Goal: Information Seeking & Learning: Learn about a topic

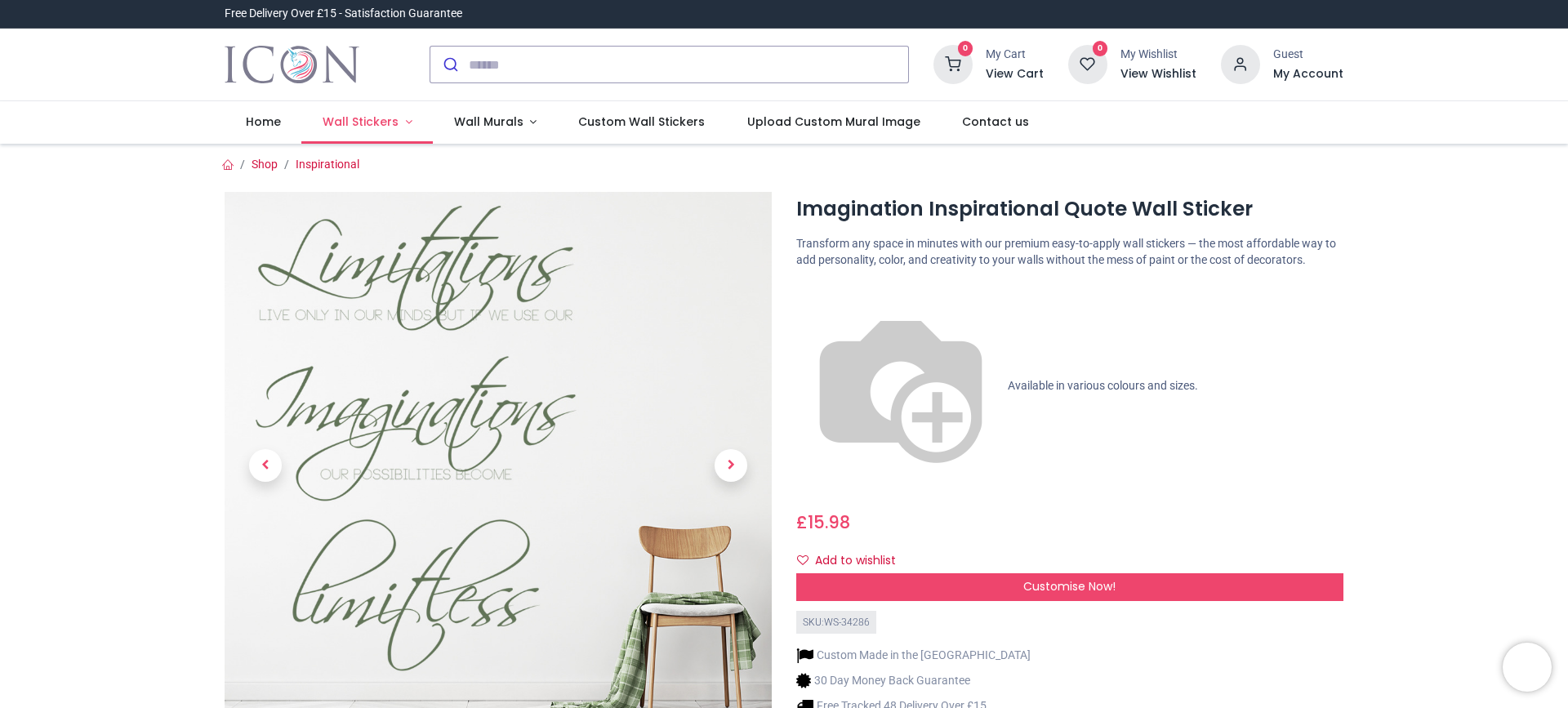
click at [355, 126] on span "Wall Stickers" at bounding box center [360, 121] width 76 height 17
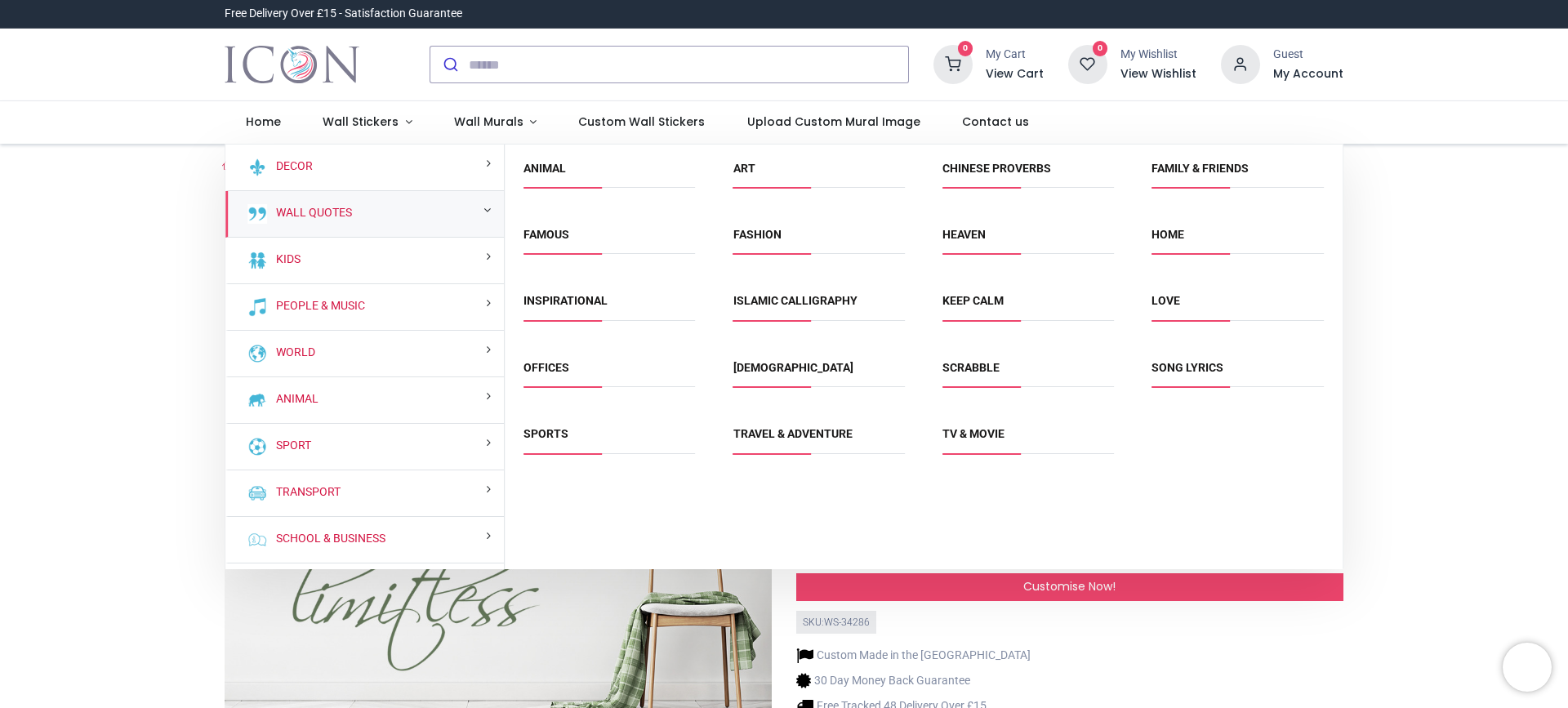
click at [354, 209] on div "Wall Quotes" at bounding box center [365, 215] width 279 height 47
click at [370, 215] on div "Wall Quotes" at bounding box center [365, 215] width 279 height 47
click at [489, 209] on div "Wall Quotes" at bounding box center [365, 215] width 279 height 47
click at [1208, 373] on link "Song Lyrics" at bounding box center [1188, 368] width 72 height 13
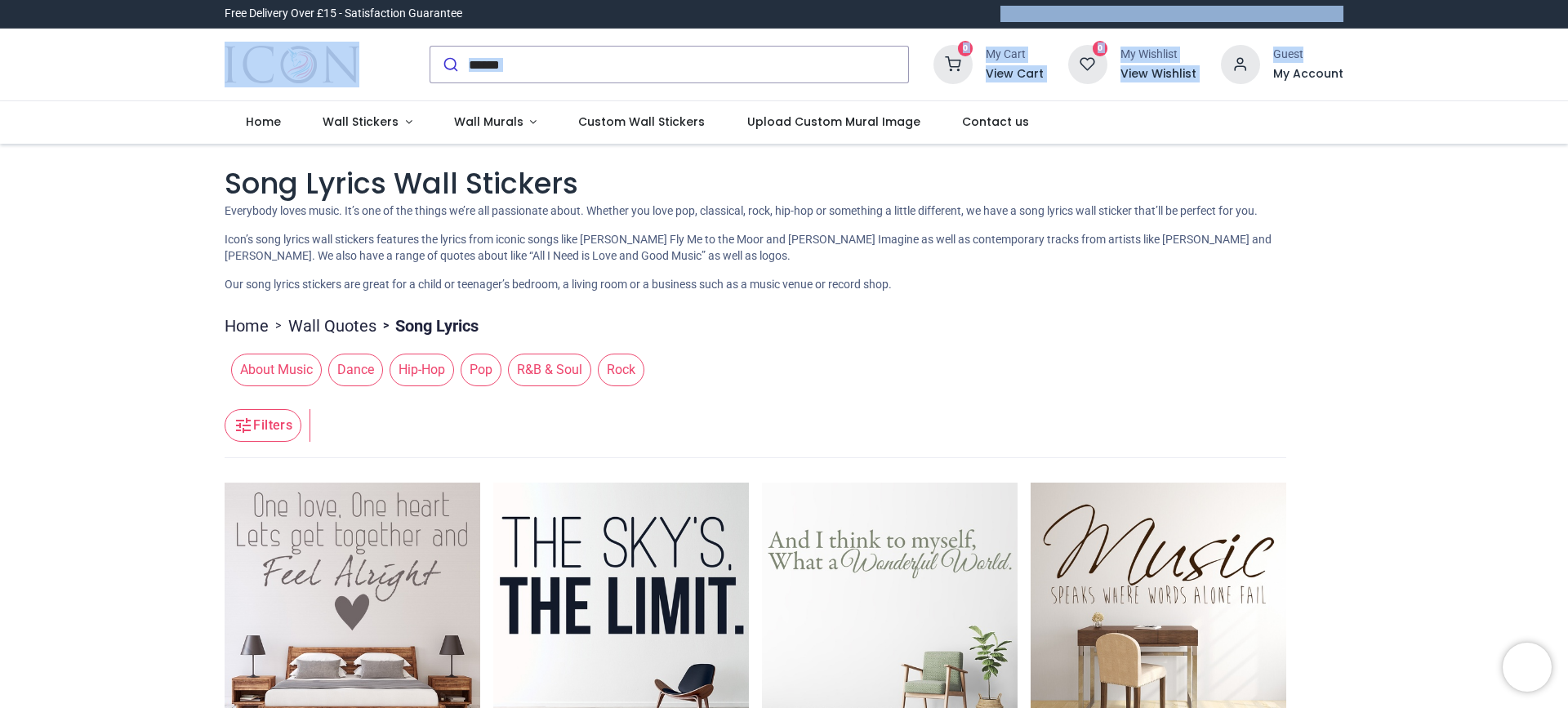
drag, startPoint x: 1562, startPoint y: 23, endPoint x: 1566, endPoint y: 37, distance: 14.6
click at [1566, 37] on div "Login • Register Home Wall Stickers" at bounding box center [784, 354] width 1568 height 708
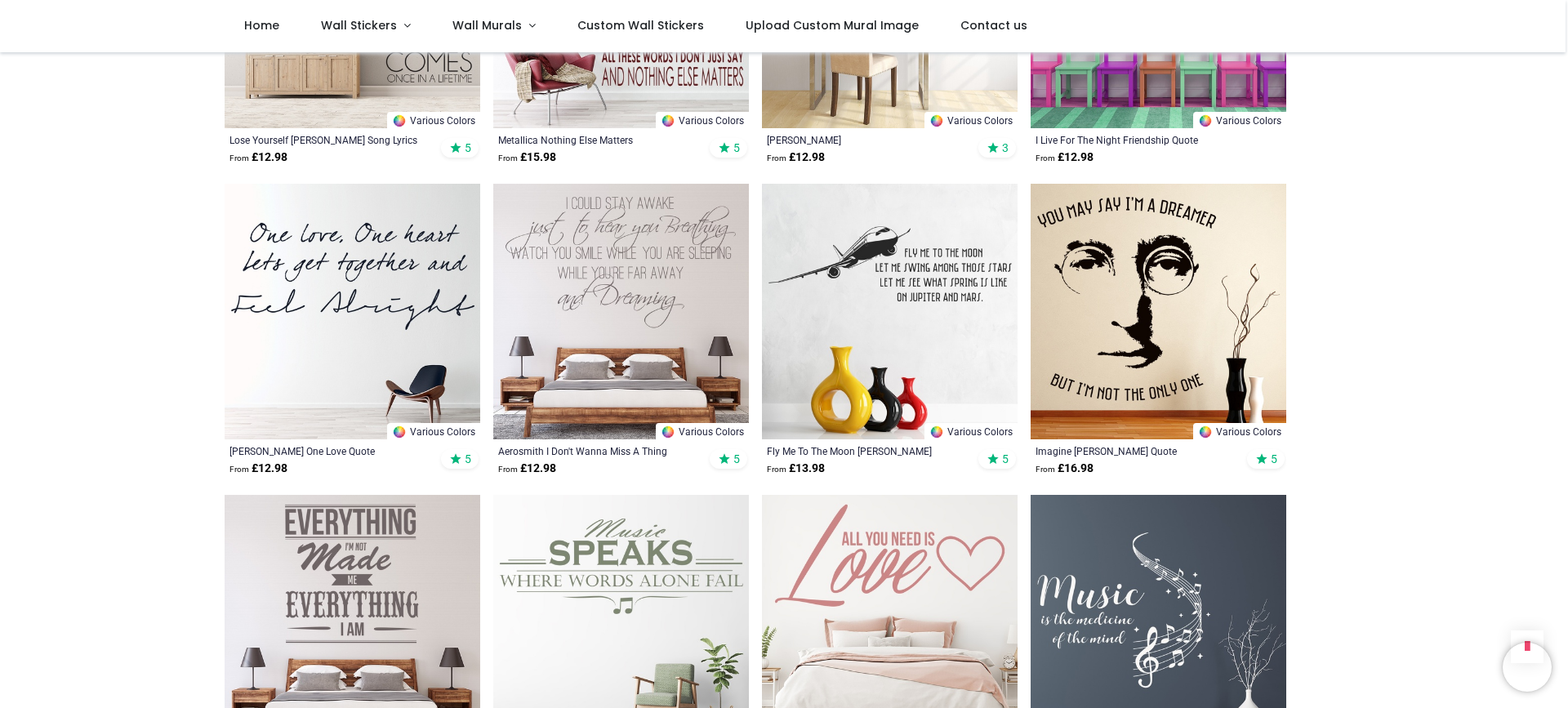
scroll to position [1112, 0]
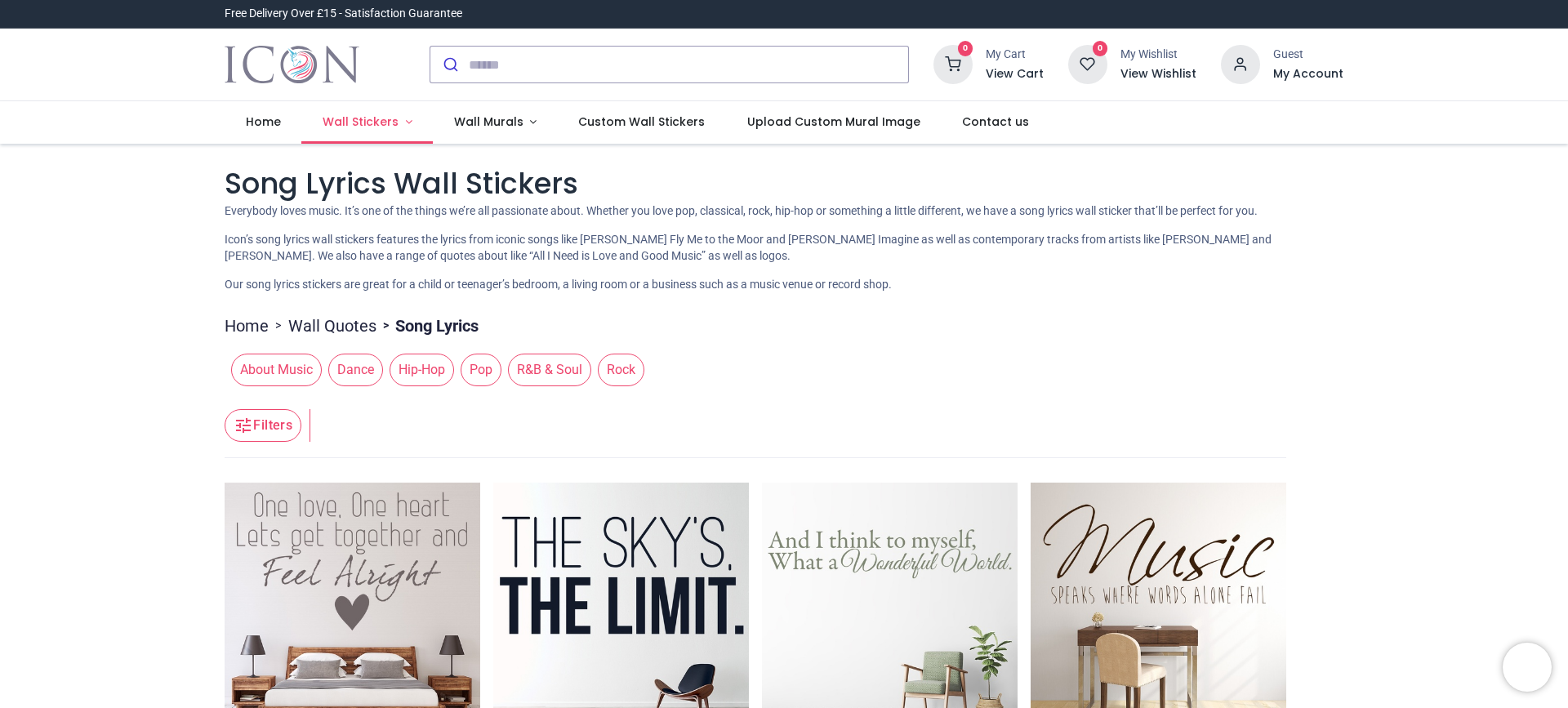
click at [367, 121] on span "Wall Stickers" at bounding box center [360, 121] width 76 height 17
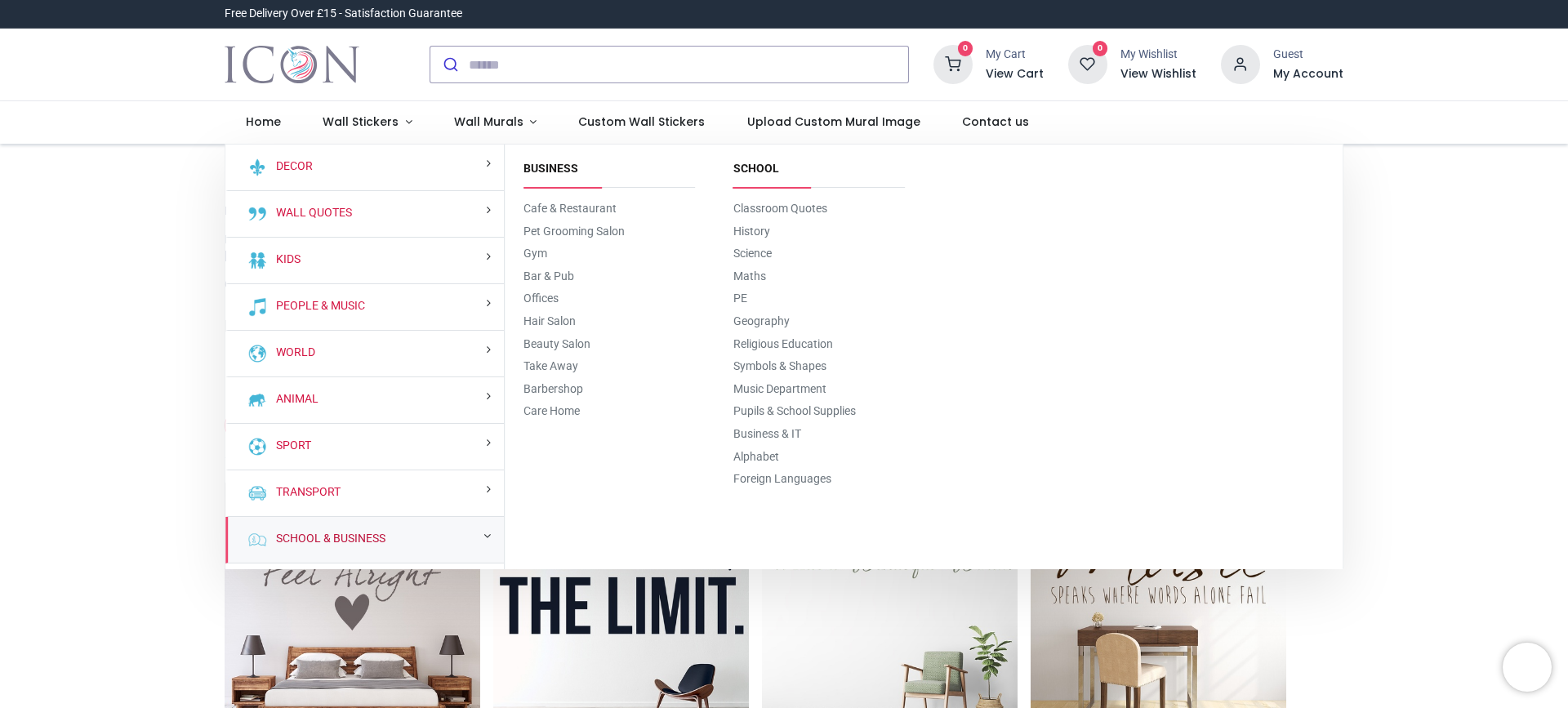
click at [380, 541] on link "School & Business" at bounding box center [327, 539] width 116 height 17
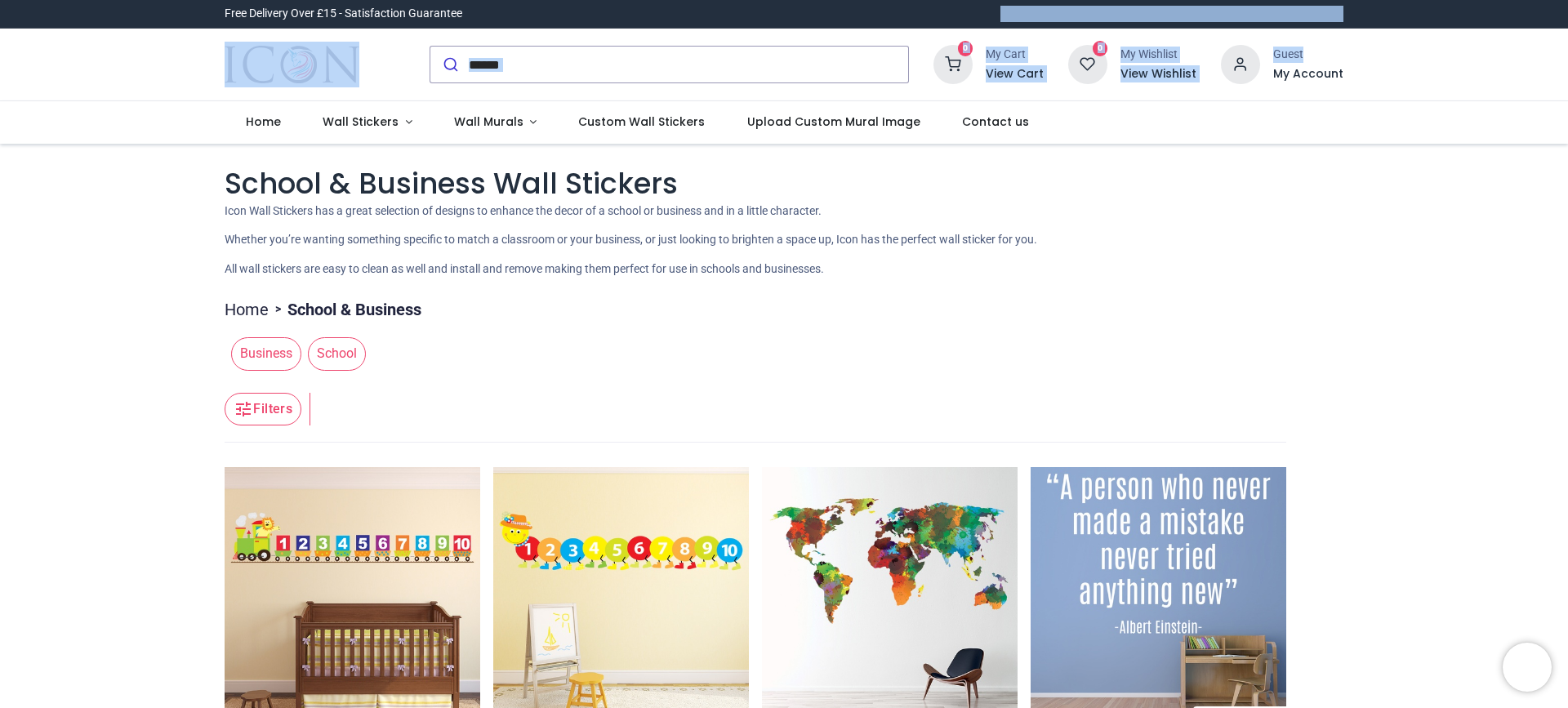
drag, startPoint x: 1563, startPoint y: 21, endPoint x: 1567, endPoint y: 49, distance: 28.3
click at [1567, 49] on div "Login • Register Home Wall Stickers" at bounding box center [784, 354] width 1568 height 708
click at [881, 553] on img at bounding box center [890, 594] width 256 height 255
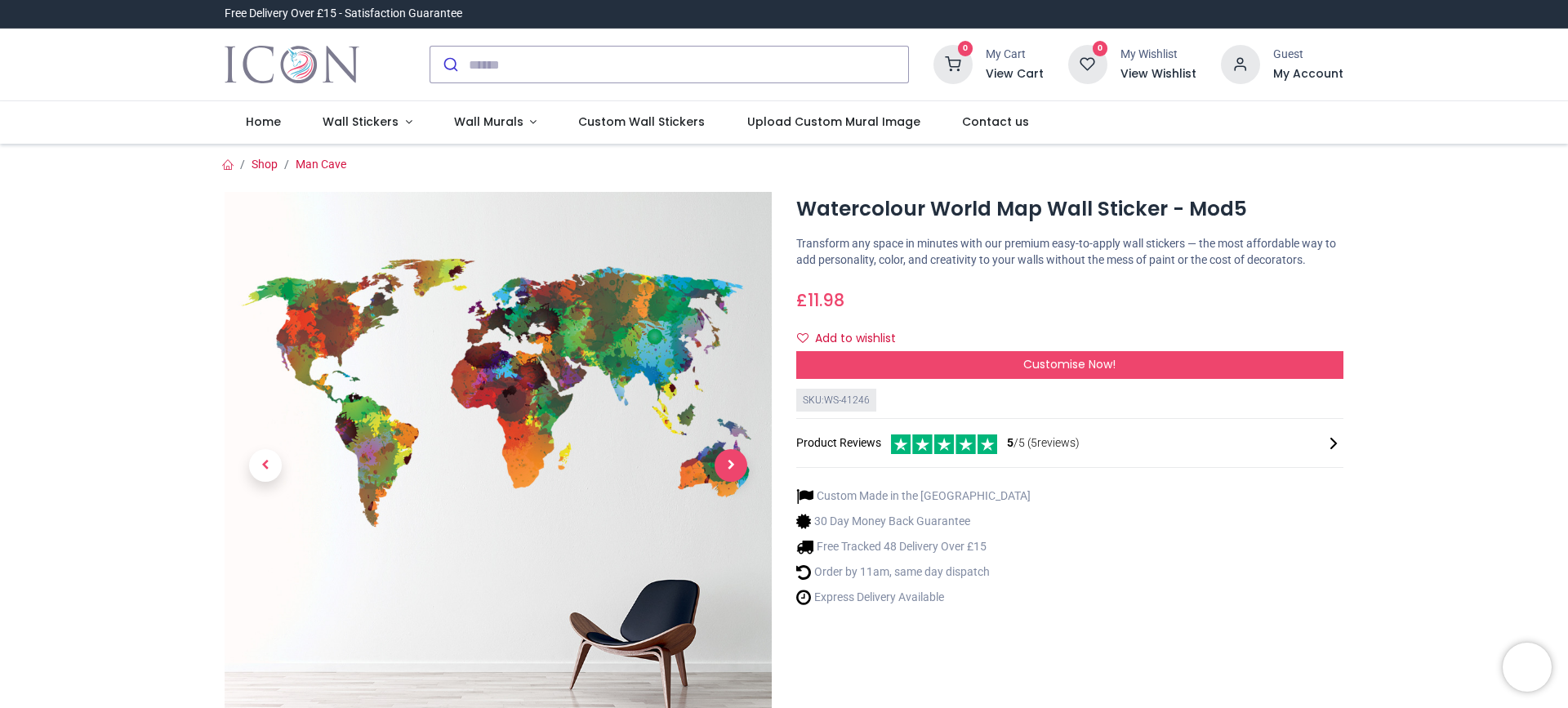
click at [728, 463] on span "Next" at bounding box center [731, 465] width 32 height 32
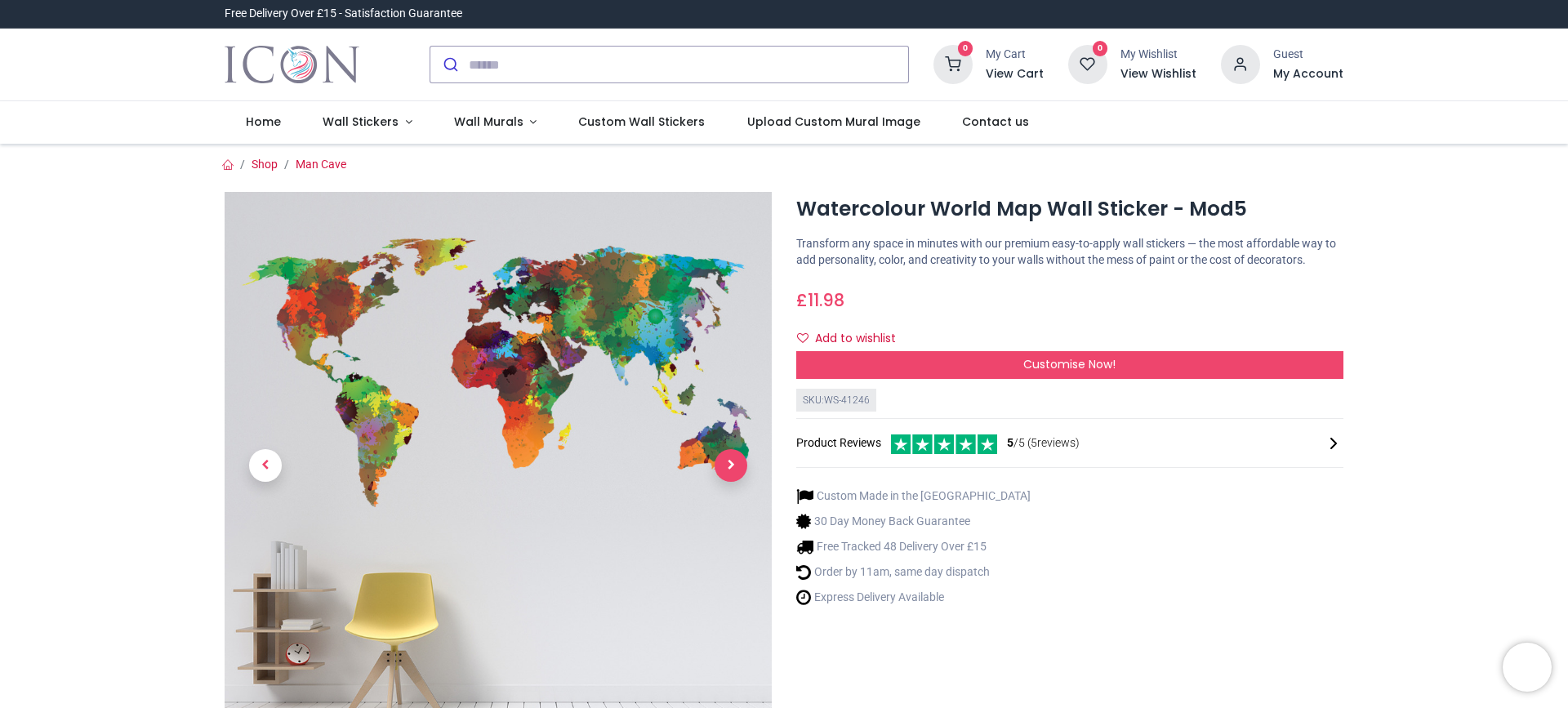
click at [728, 463] on span "Next" at bounding box center [731, 465] width 32 height 32
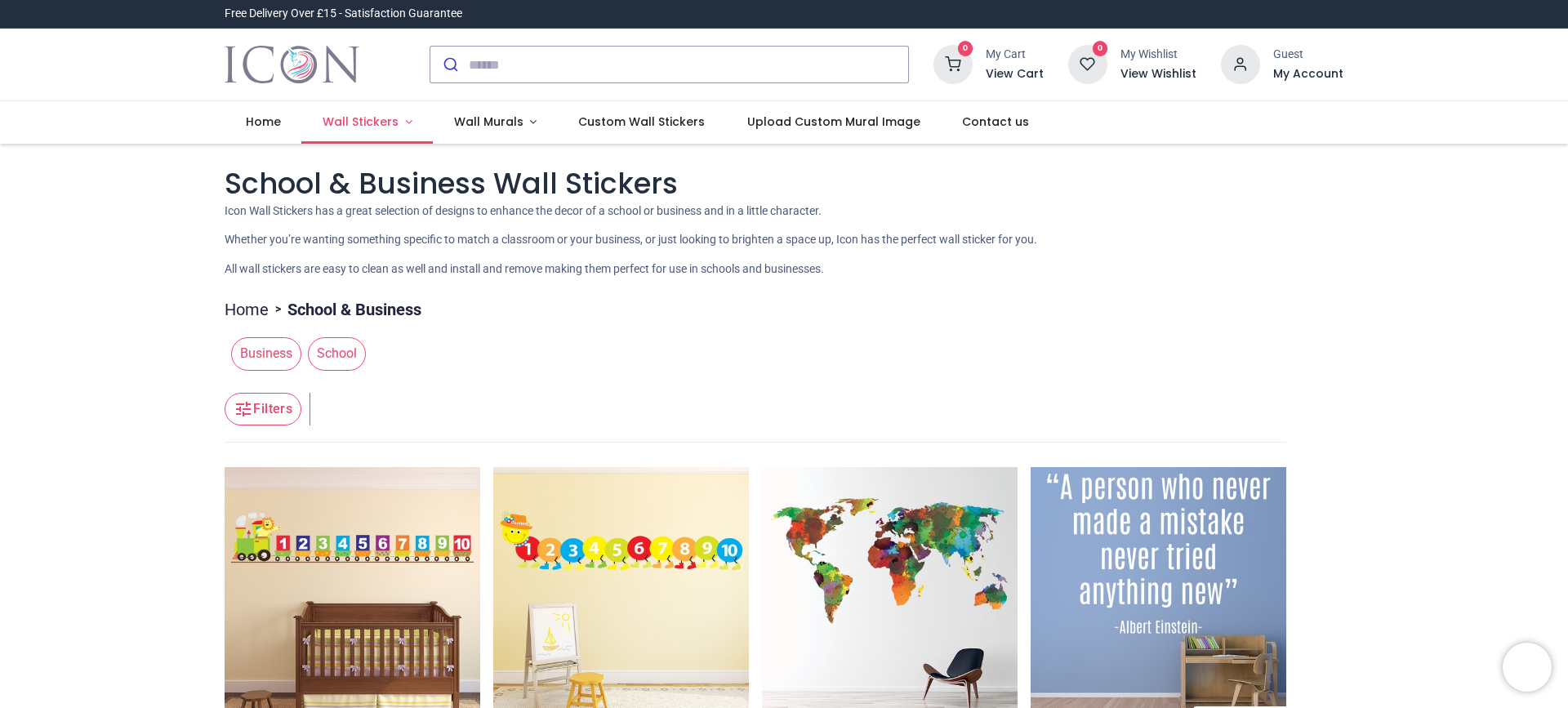
click at [341, 121] on span "Wall Stickers" at bounding box center [360, 121] width 76 height 17
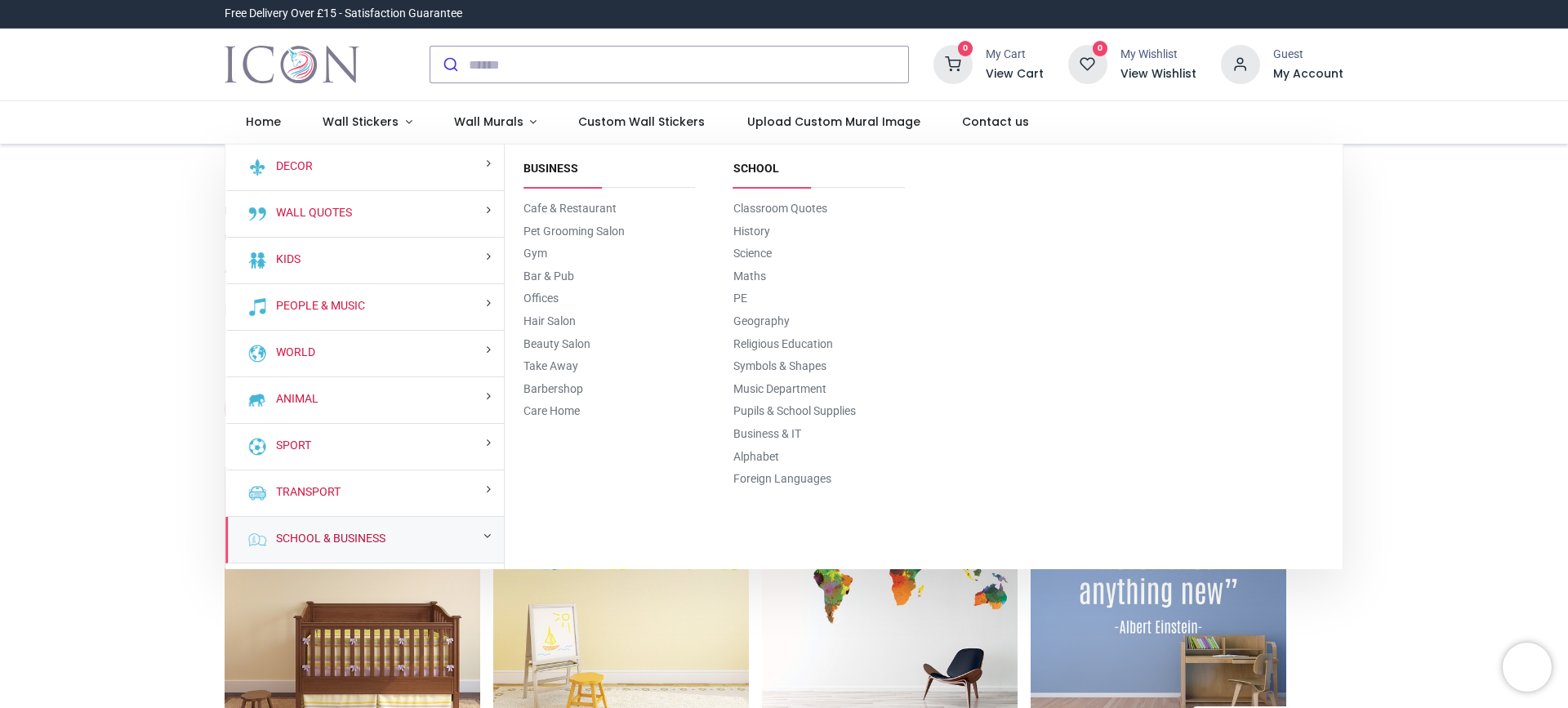
click at [359, 540] on link "School & Business" at bounding box center [327, 539] width 116 height 17
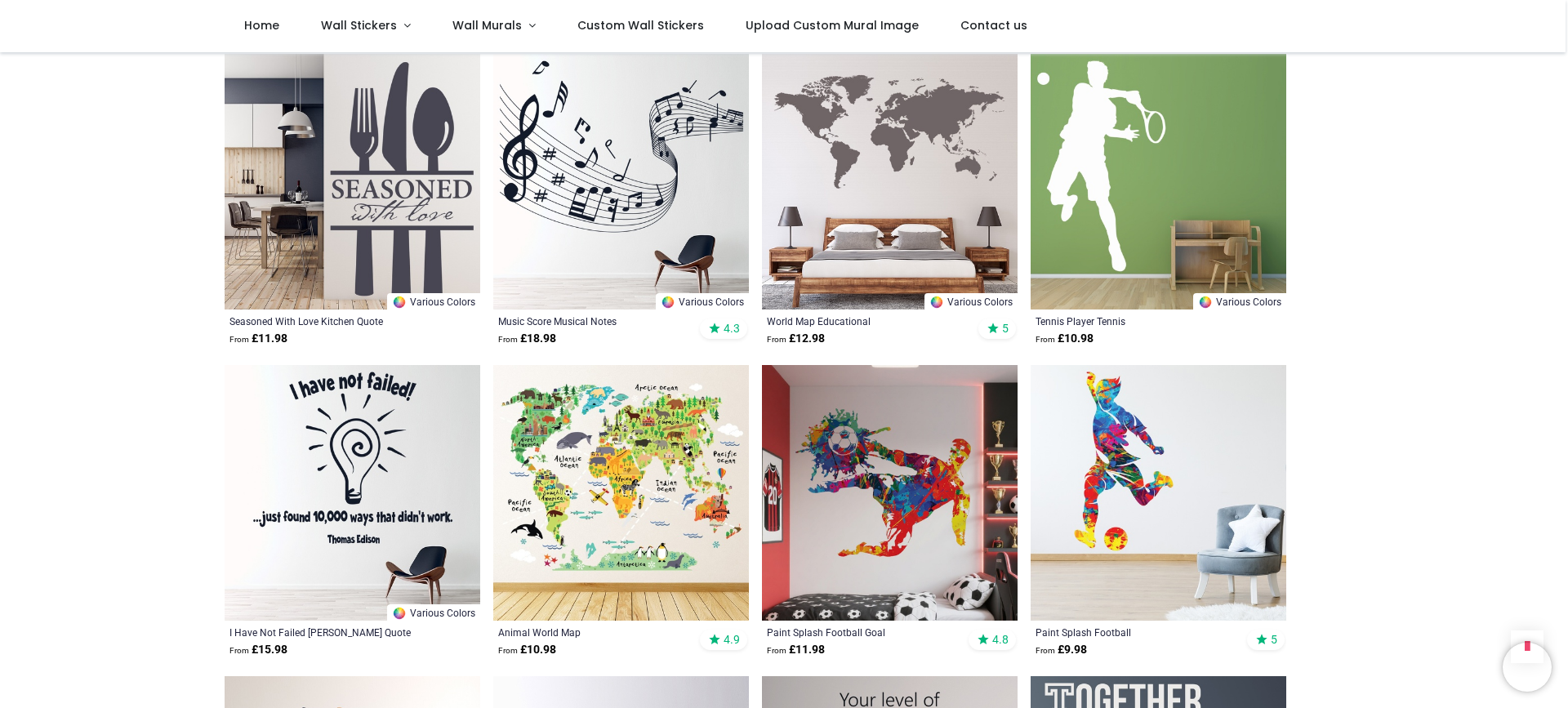
scroll to position [1578, 0]
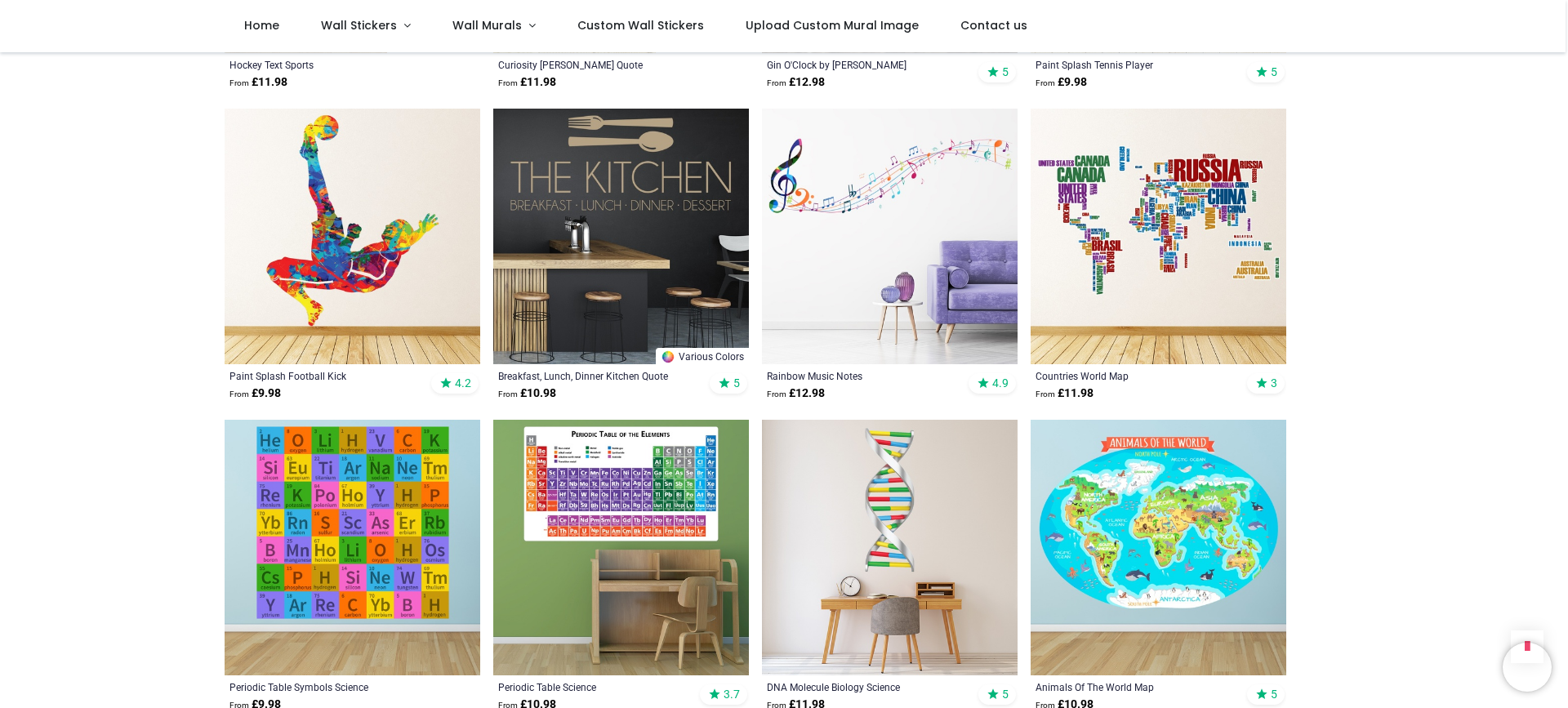
scroll to position [4013, 0]
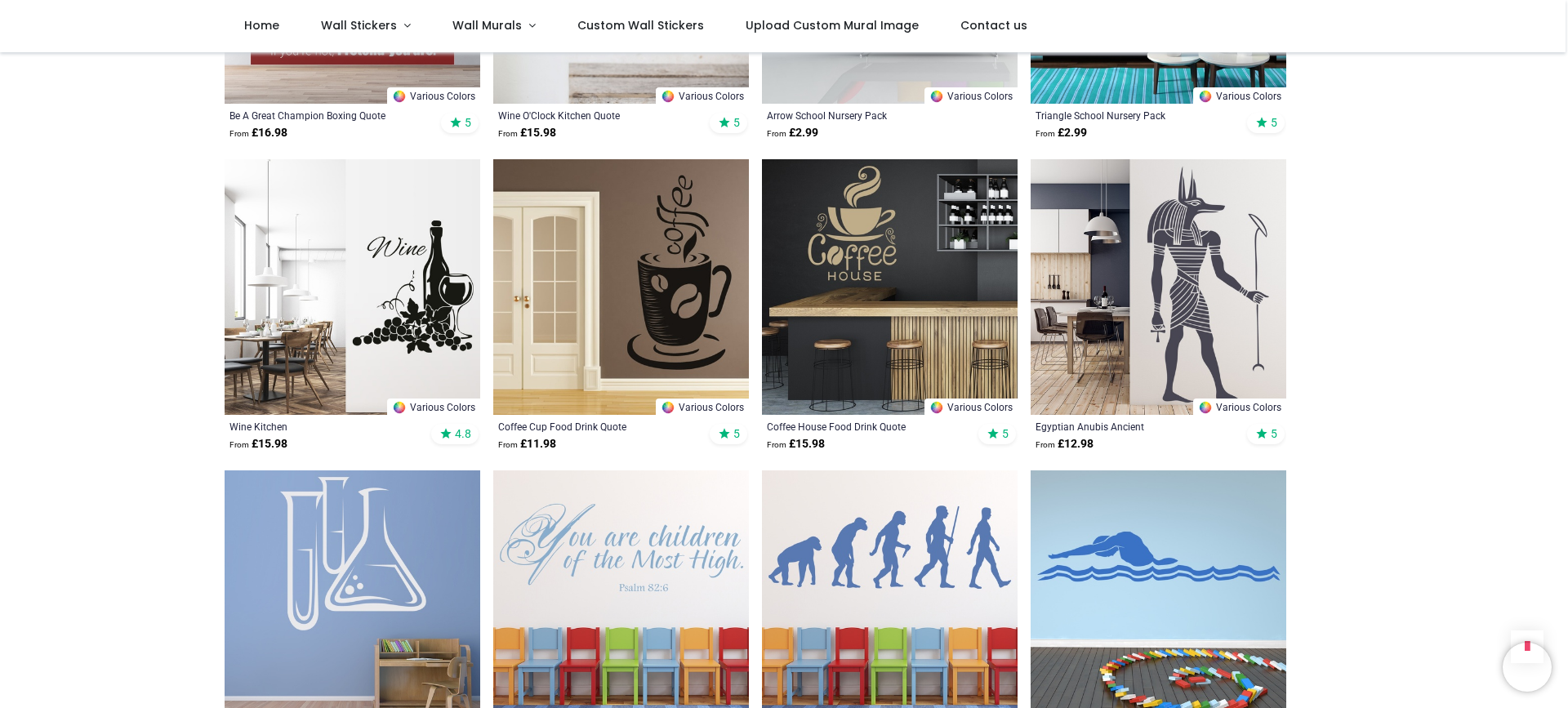
scroll to position [5877, 0]
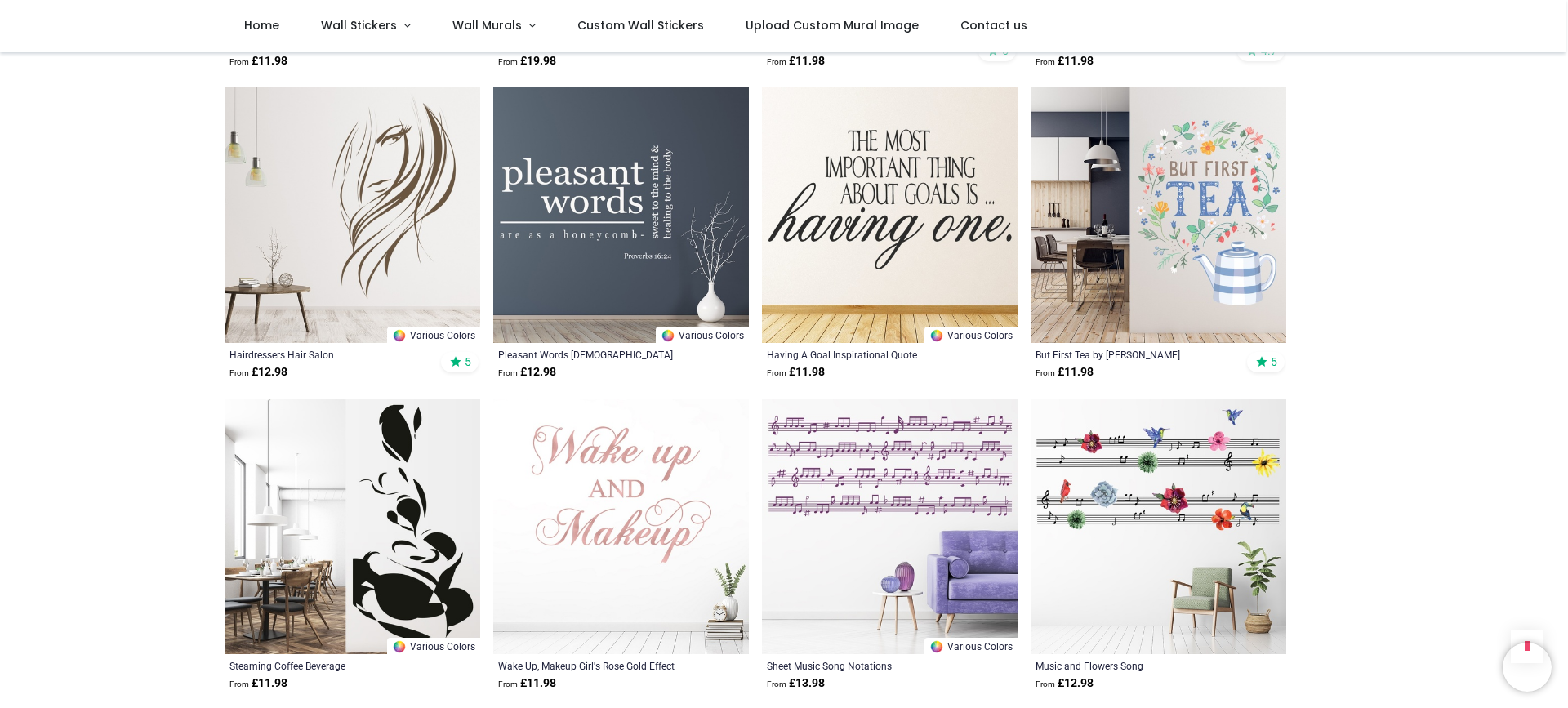
scroll to position [8155, 0]
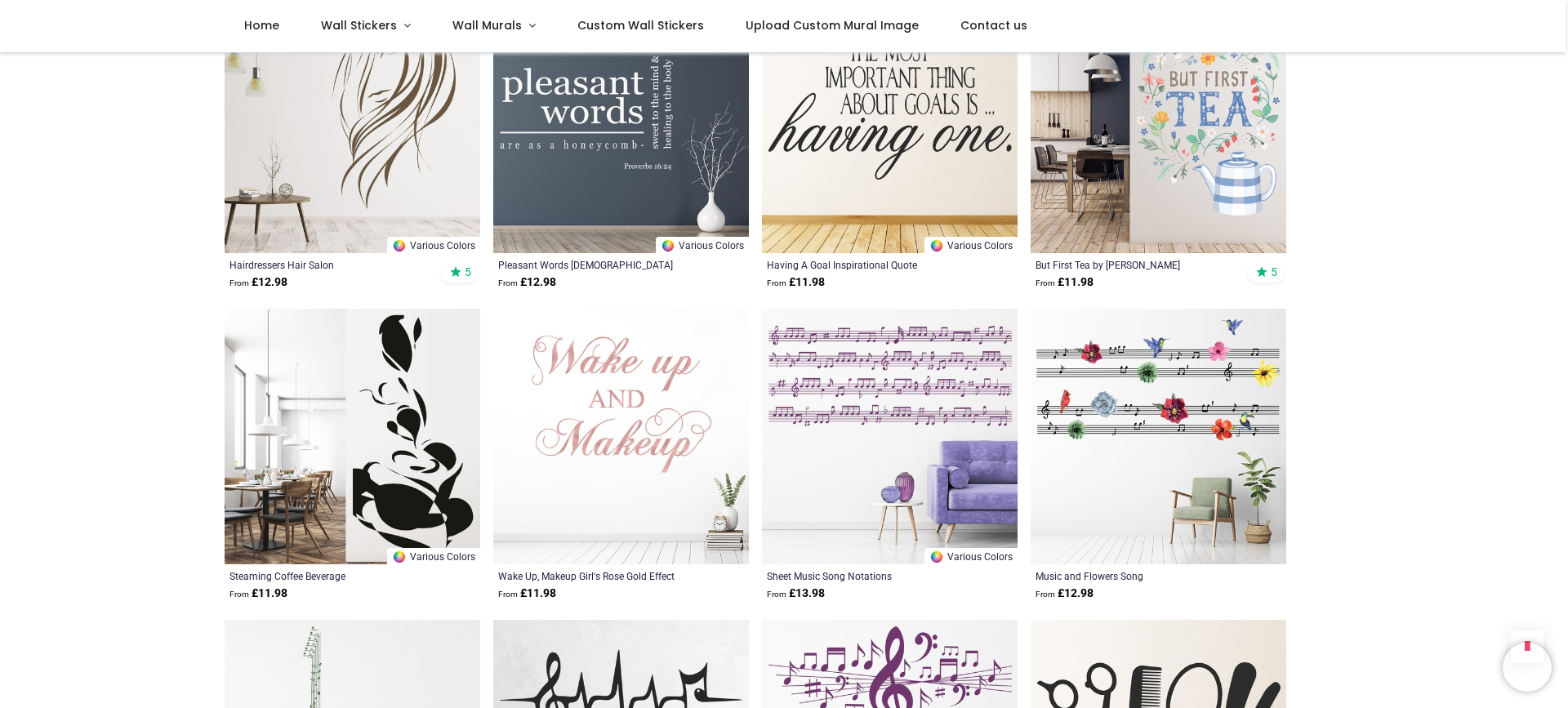
drag, startPoint x: 1565, startPoint y: 604, endPoint x: 1567, endPoint y: 650, distance: 46.0
click at [1567, 650] on div "Login • Register Home Wall Stickers" at bounding box center [784, 354] width 1568 height 708
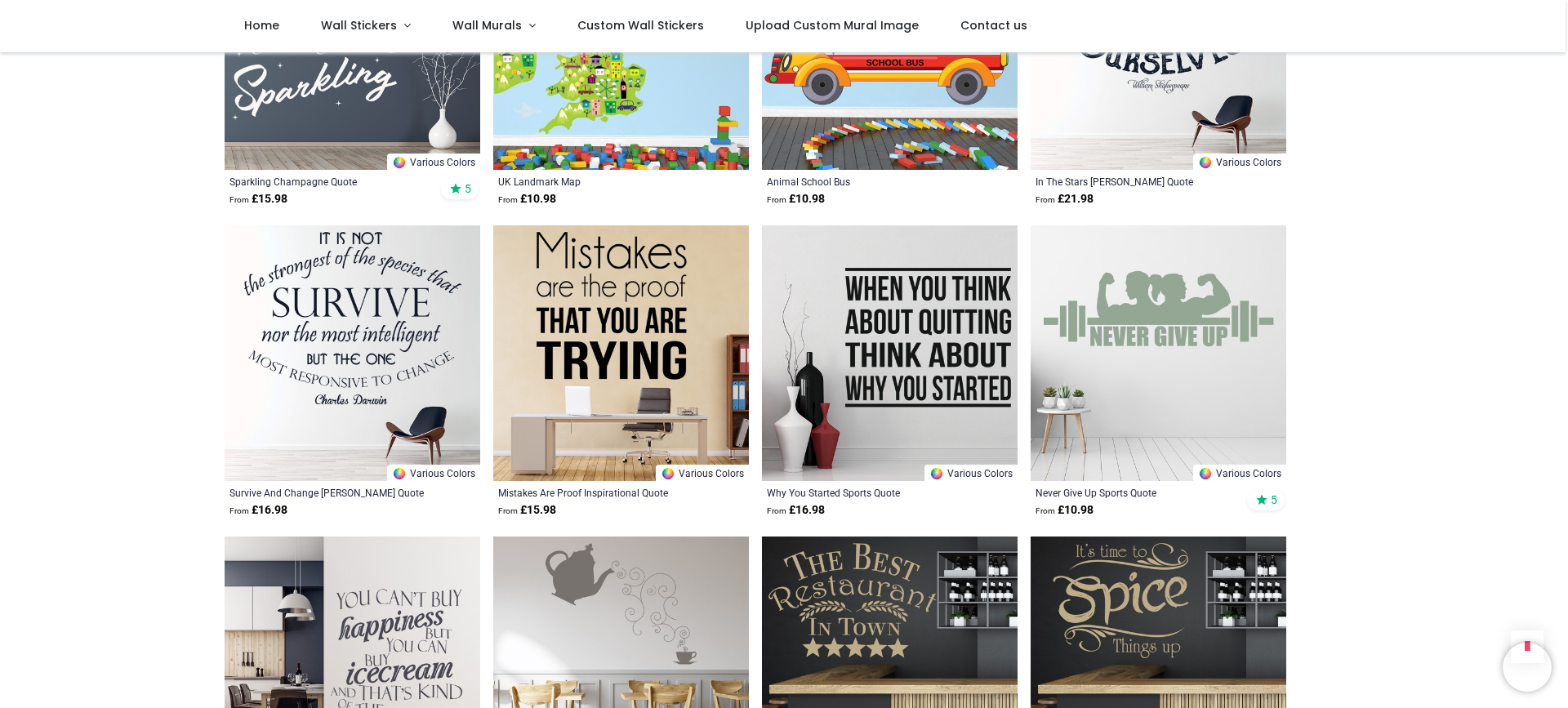
scroll to position [10498, 0]
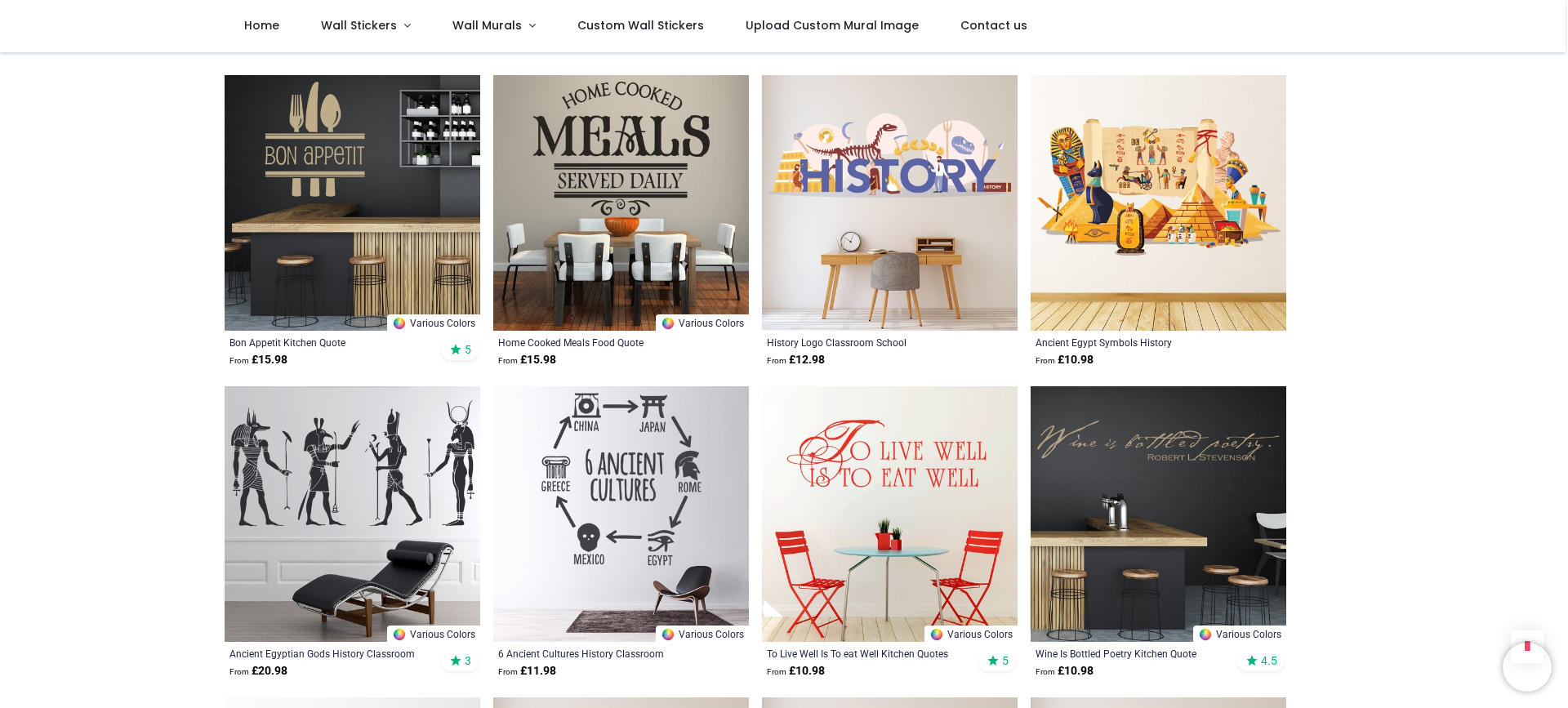
scroll to position [1761, 0]
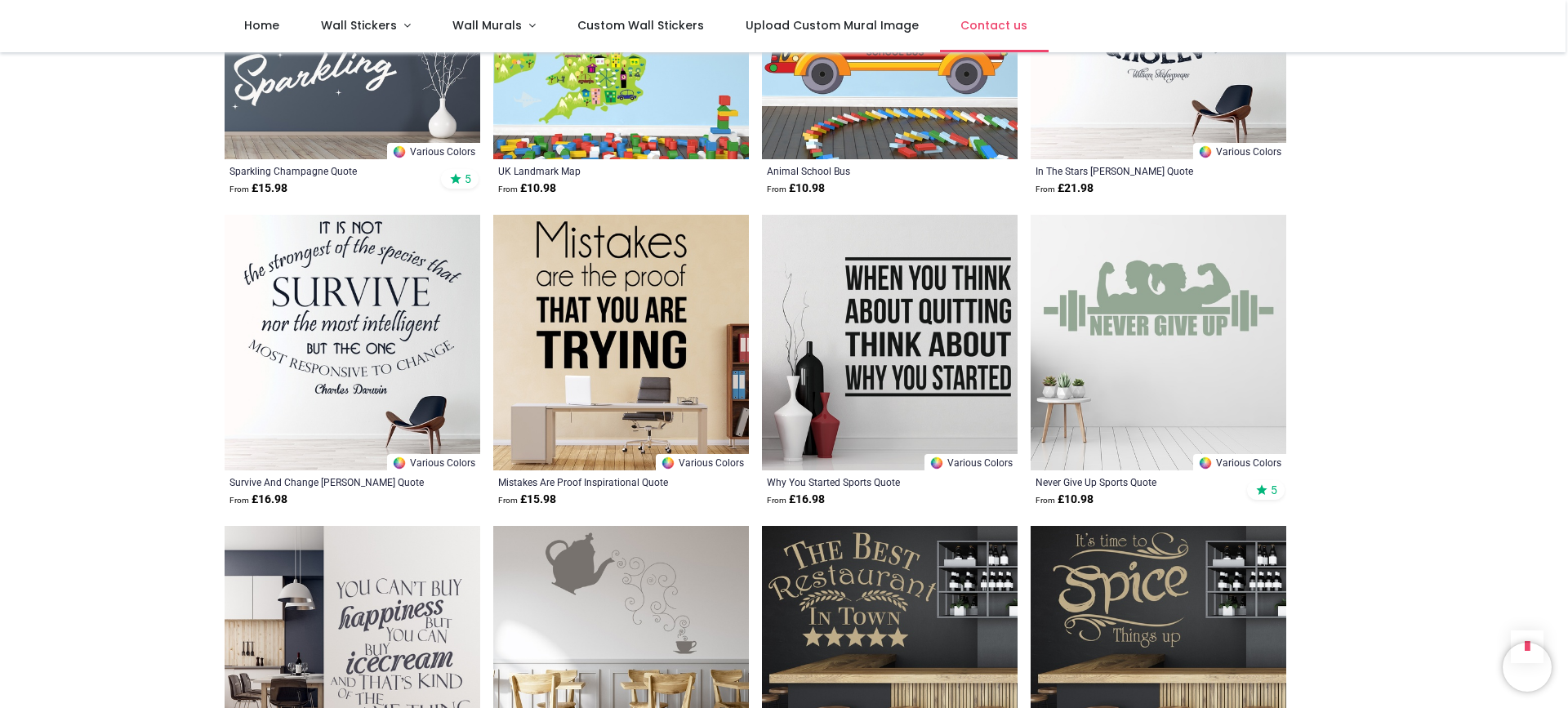
scroll to position [1805, 0]
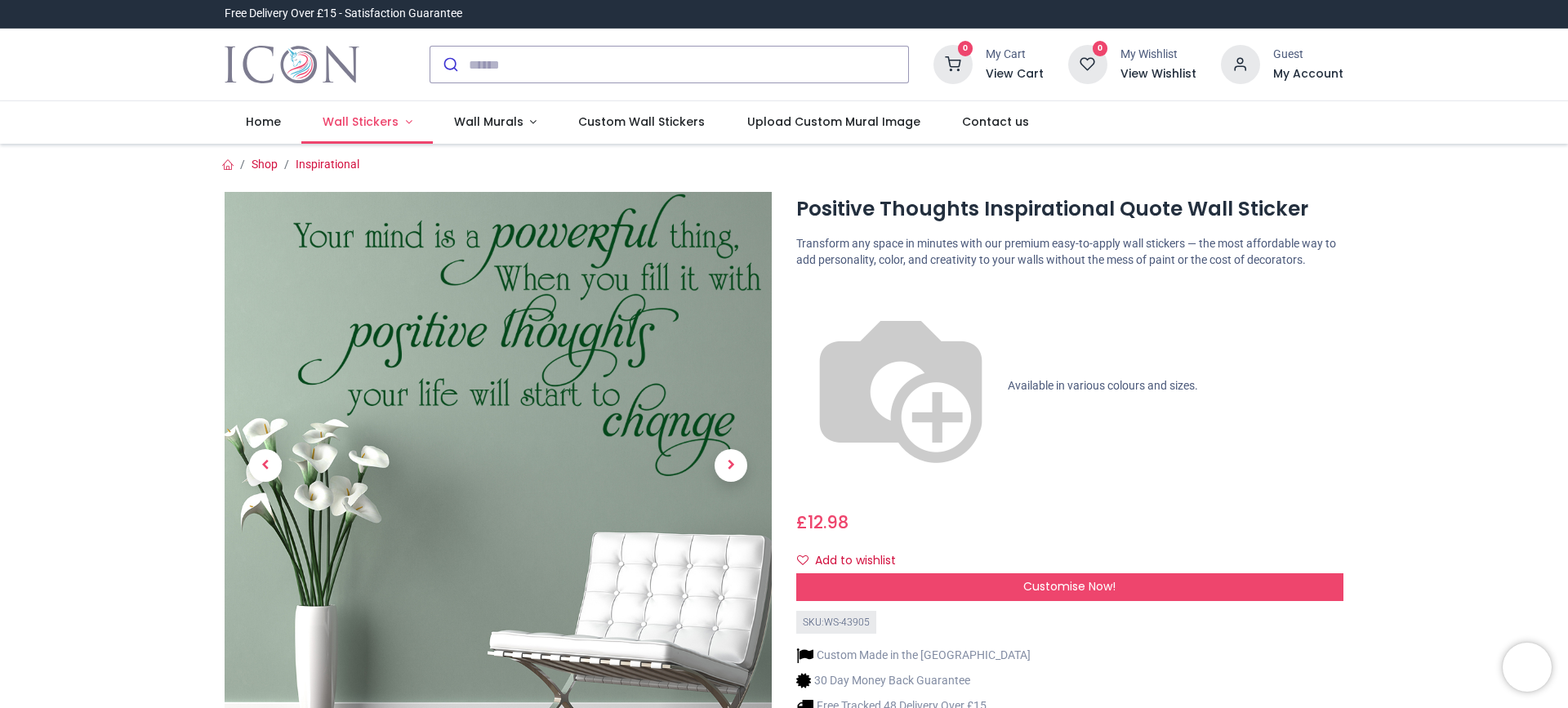
click at [372, 128] on span "Wall Stickers" at bounding box center [360, 121] width 76 height 17
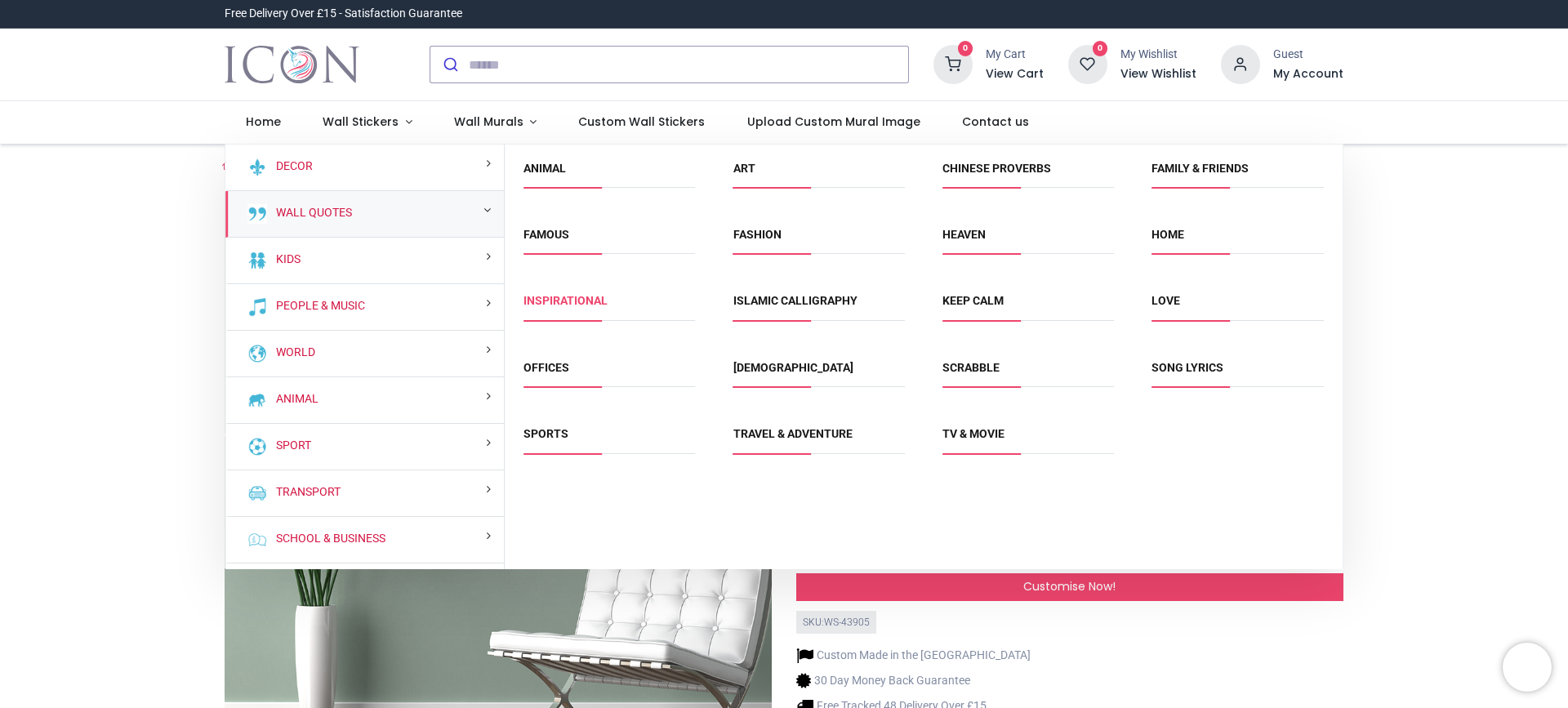
click at [592, 300] on link "Inspirational" at bounding box center [565, 300] width 84 height 13
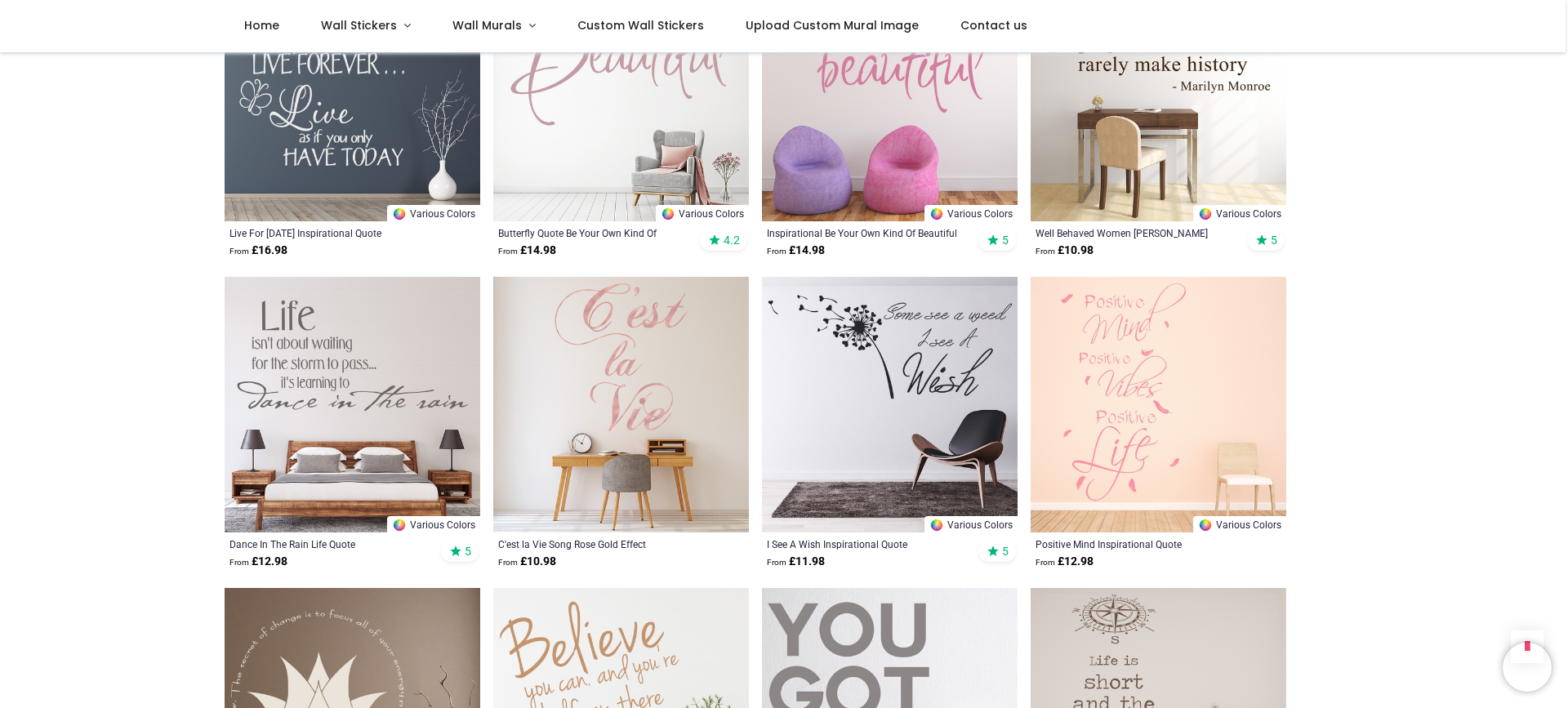
scroll to position [1822, 0]
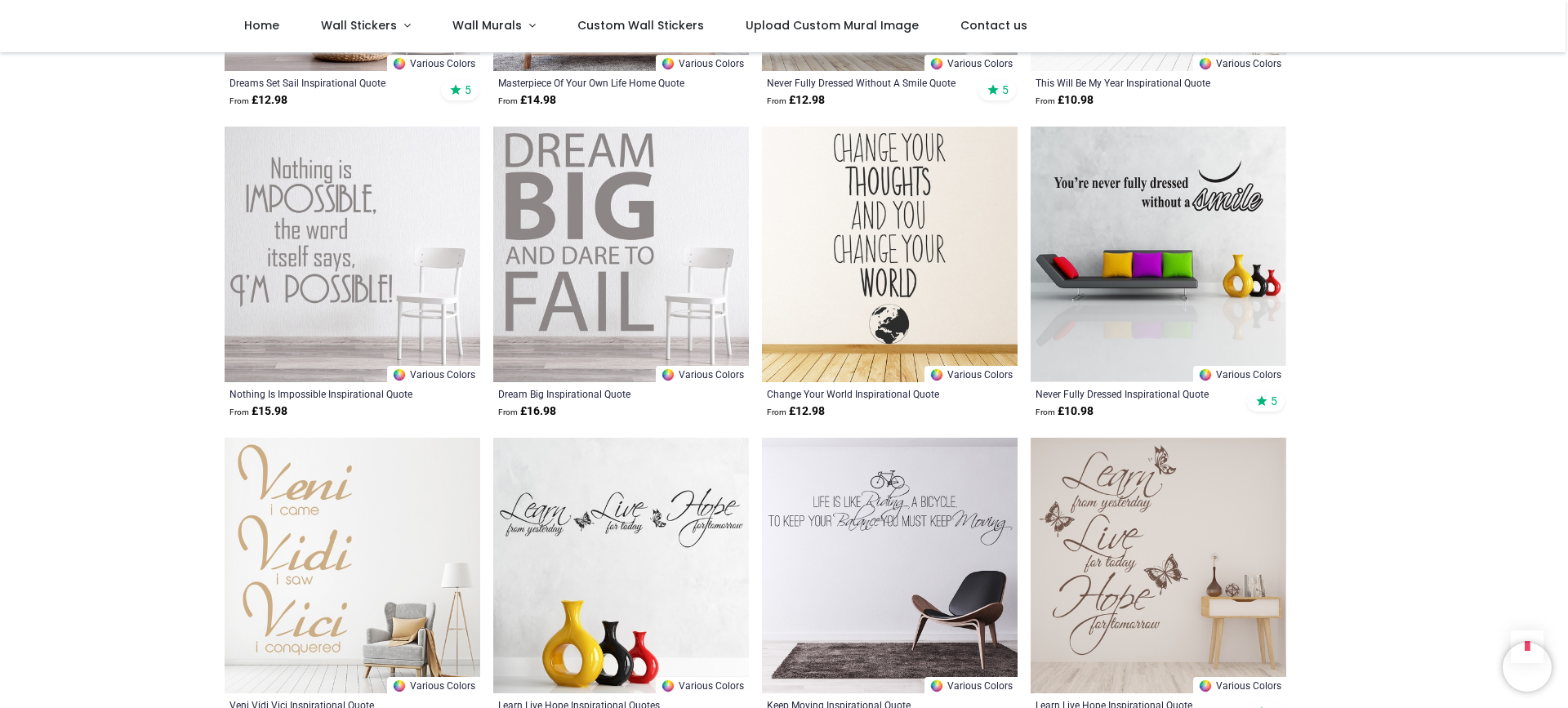
scroll to position [3056, 0]
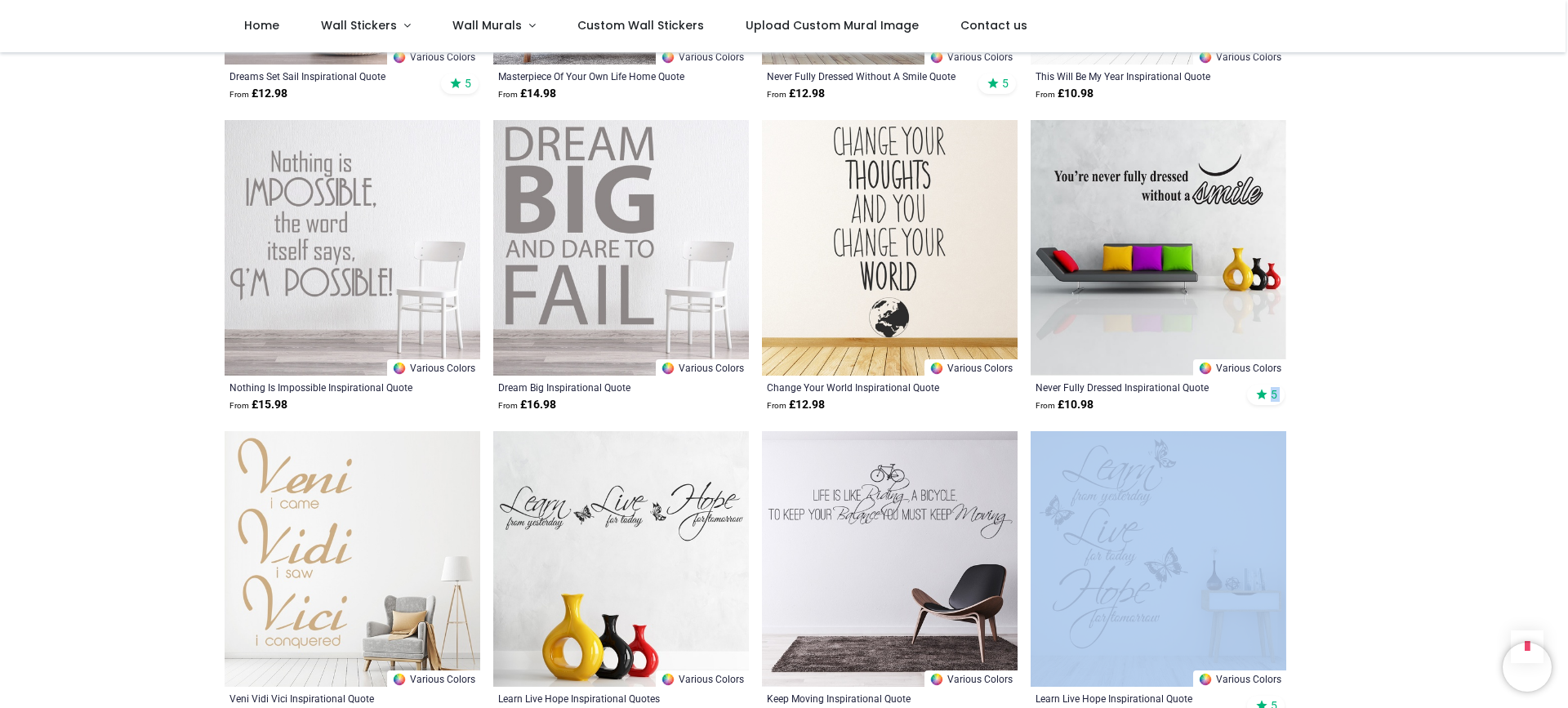
drag, startPoint x: 1565, startPoint y: 412, endPoint x: 1564, endPoint y: 428, distance: 16.0
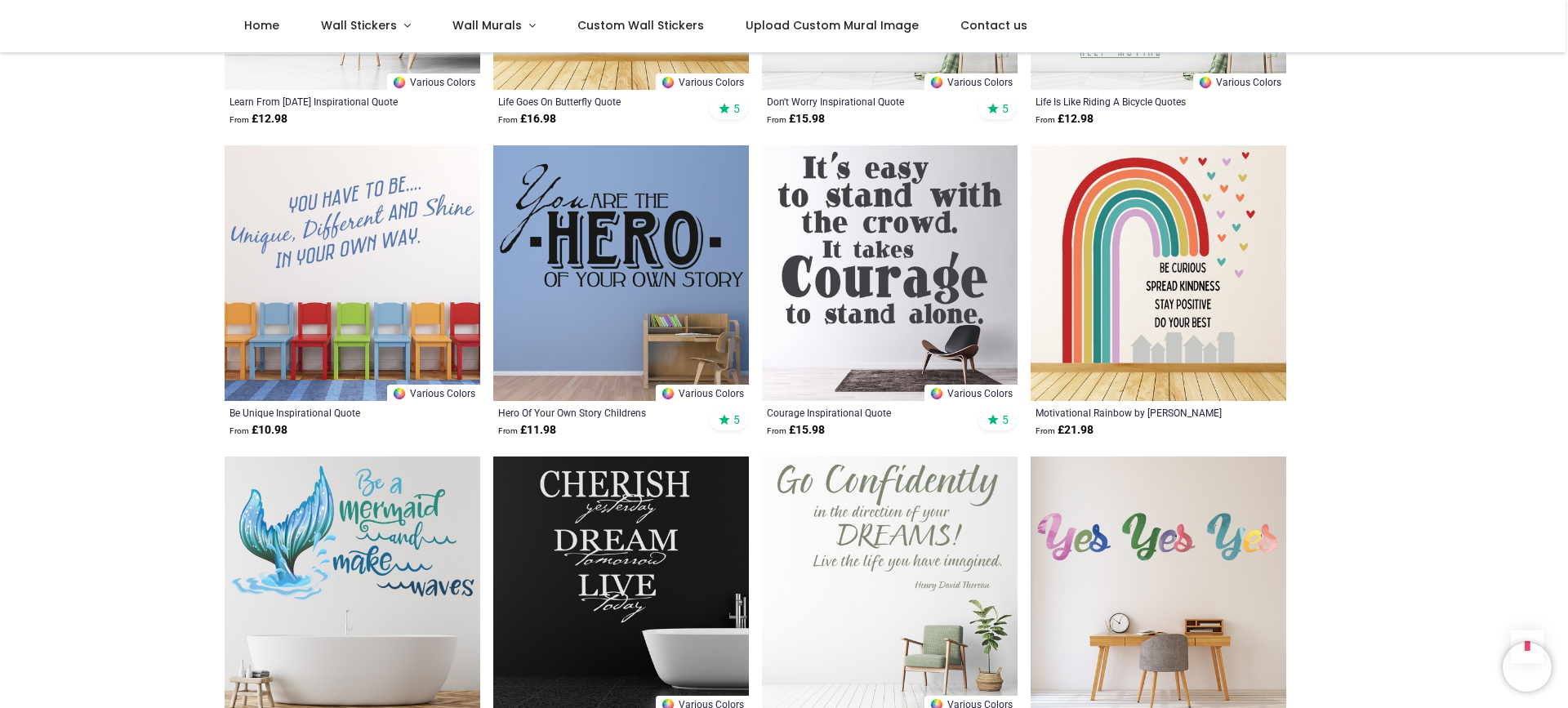
scroll to position [4022, 0]
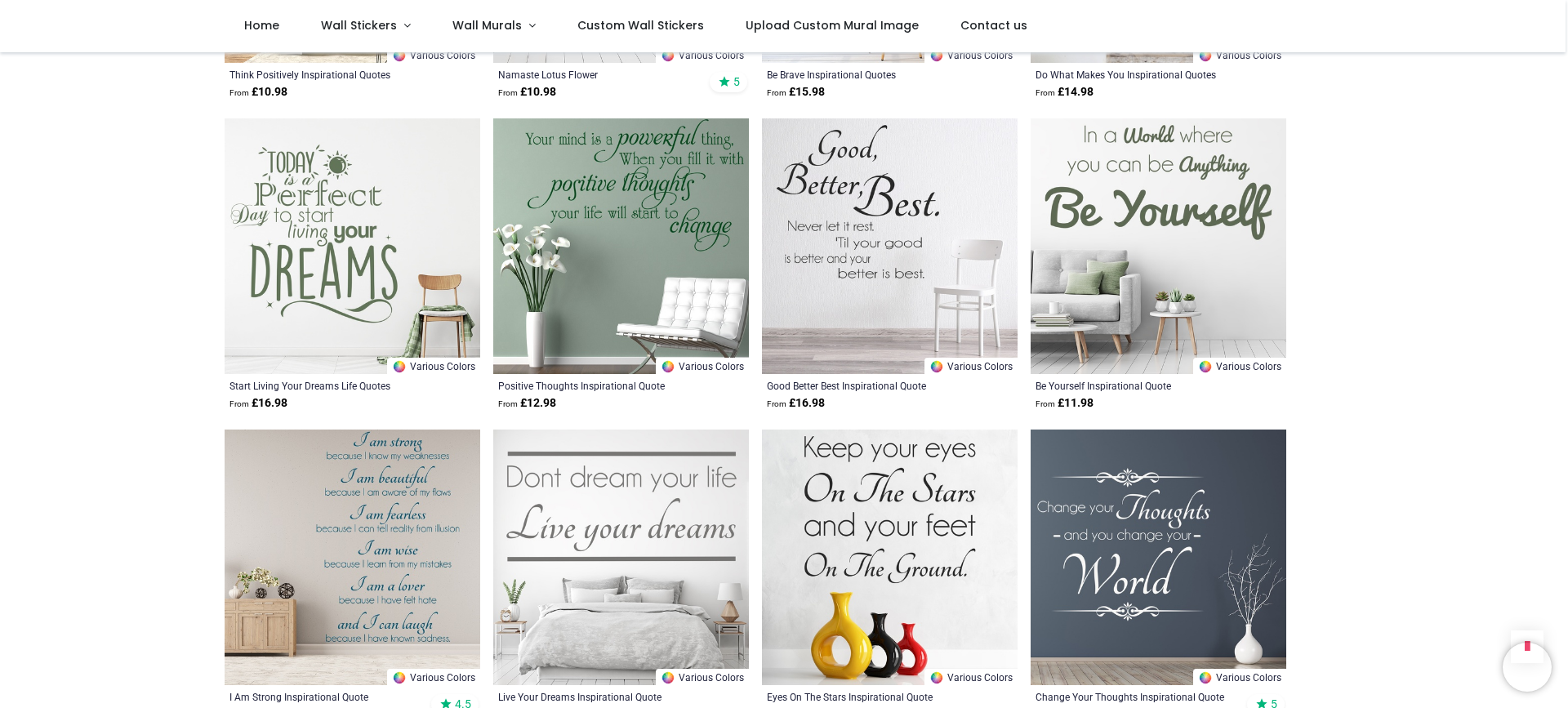
scroll to position [6195, 0]
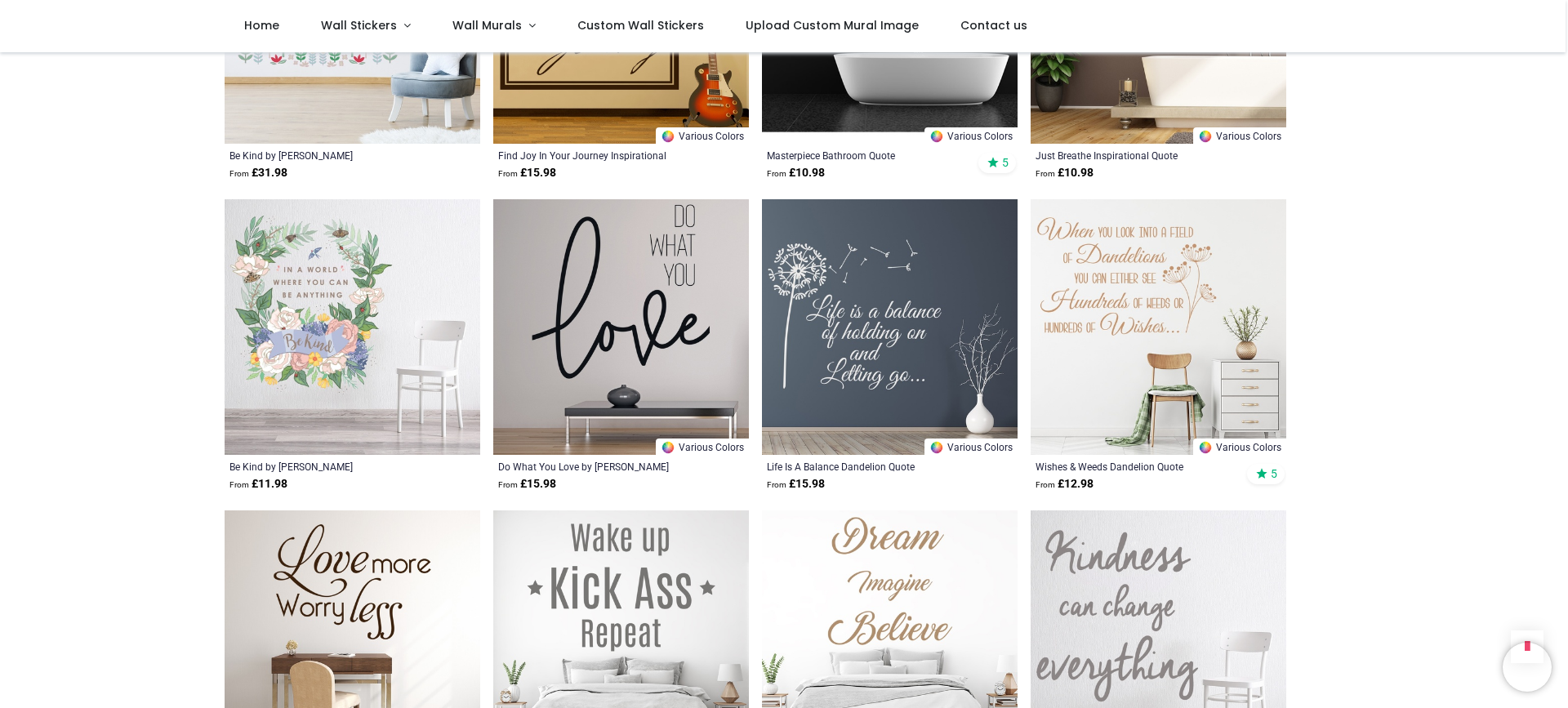
scroll to position [8344, 0]
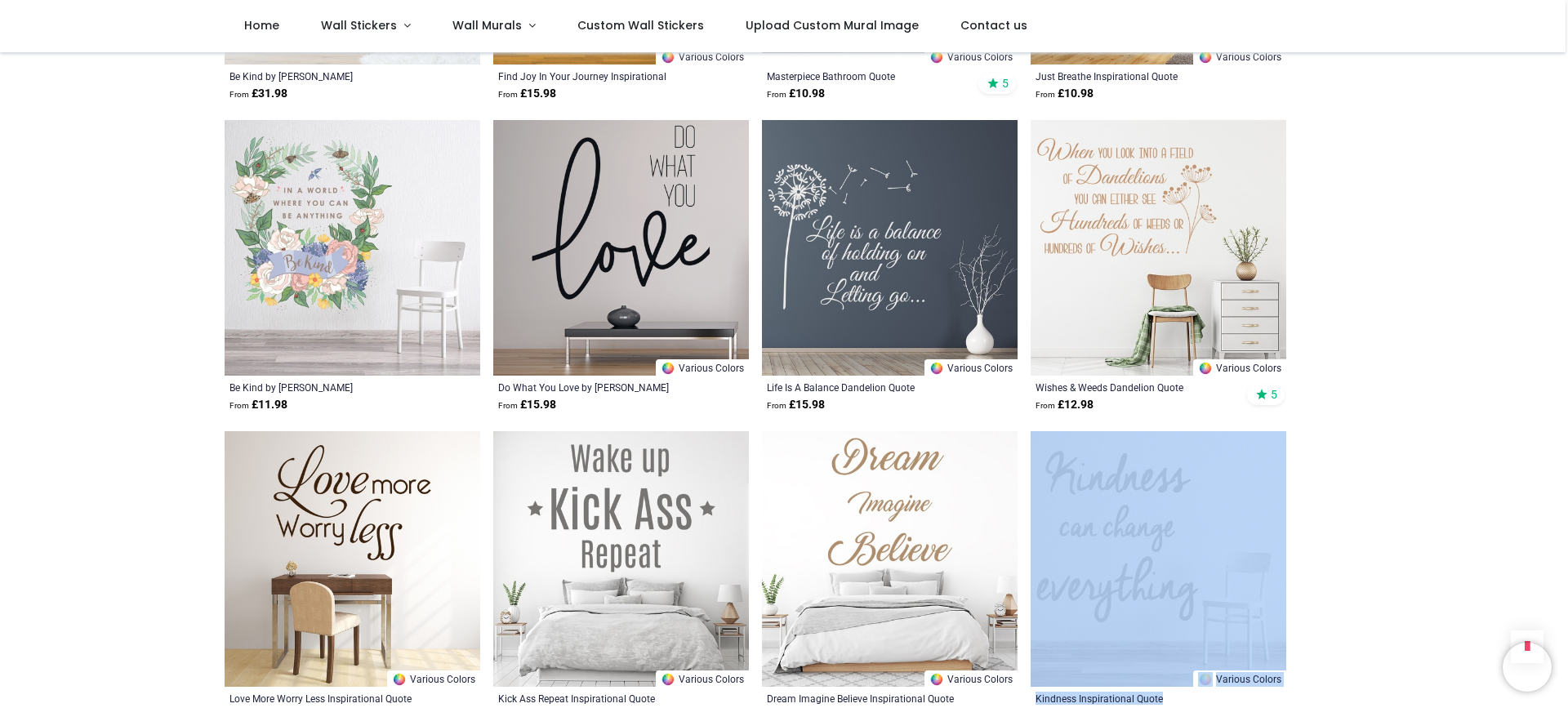
drag, startPoint x: 1564, startPoint y: 615, endPoint x: 1567, endPoint y: 669, distance: 54.1
click at [1567, 669] on div "Login • Register Home Wall Stickers" at bounding box center [784, 354] width 1568 height 708
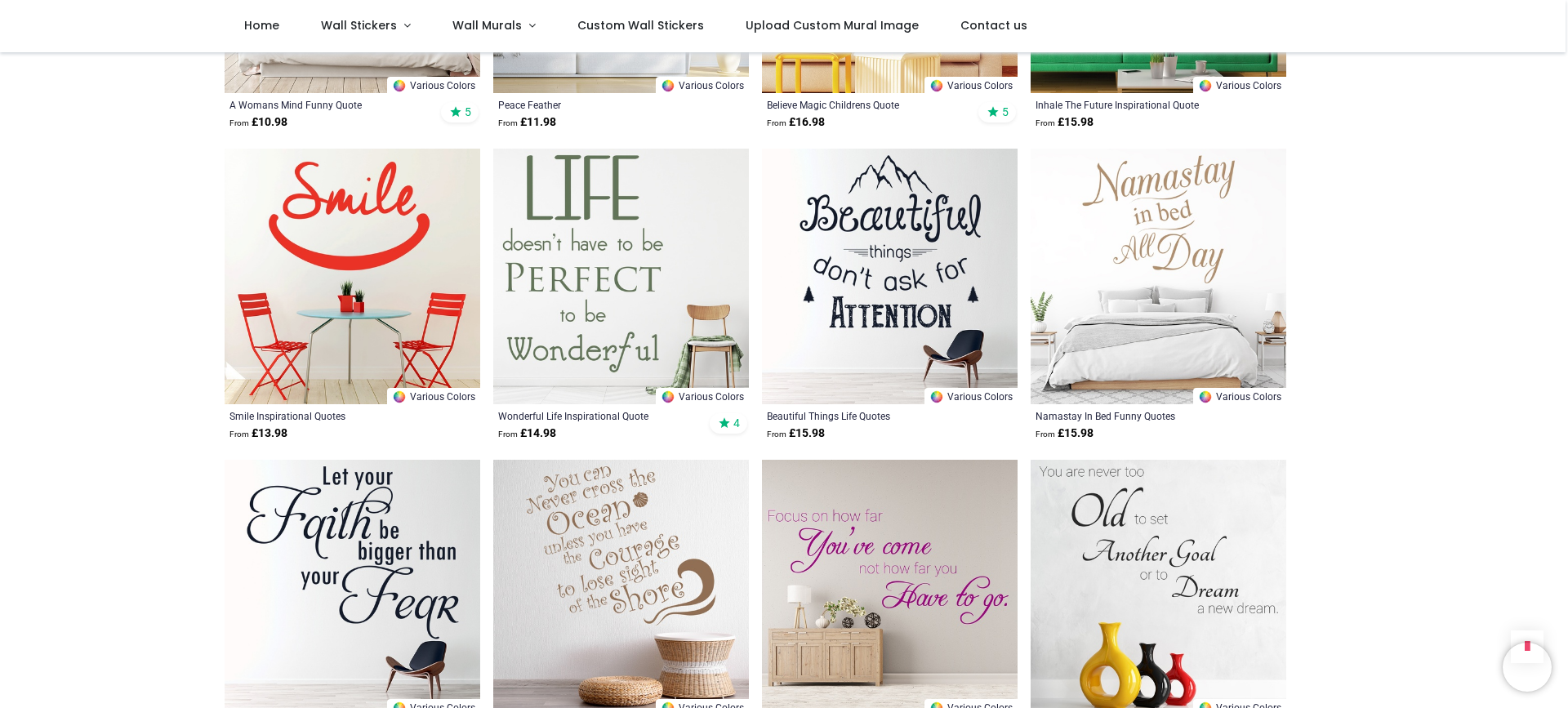
scroll to position [11348, 0]
